Goal: Go to known website: Access a specific website the user already knows

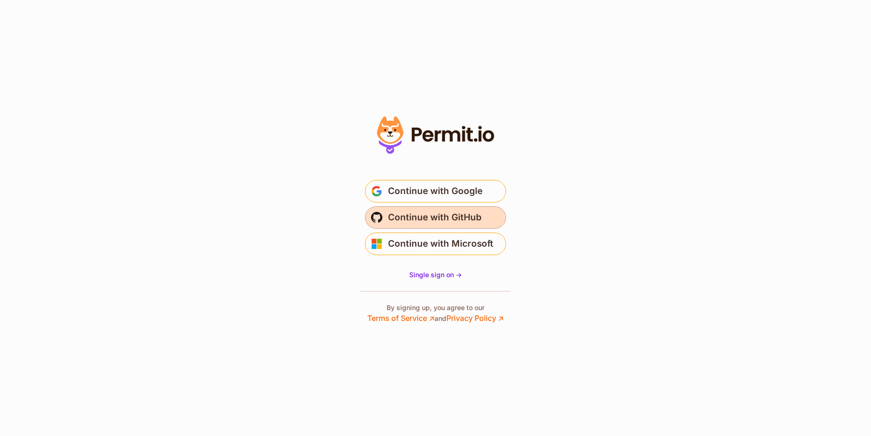
click at [472, 221] on span "Continue with GitHub" at bounding box center [435, 217] width 94 height 15
